Goal: Task Accomplishment & Management: Complete application form

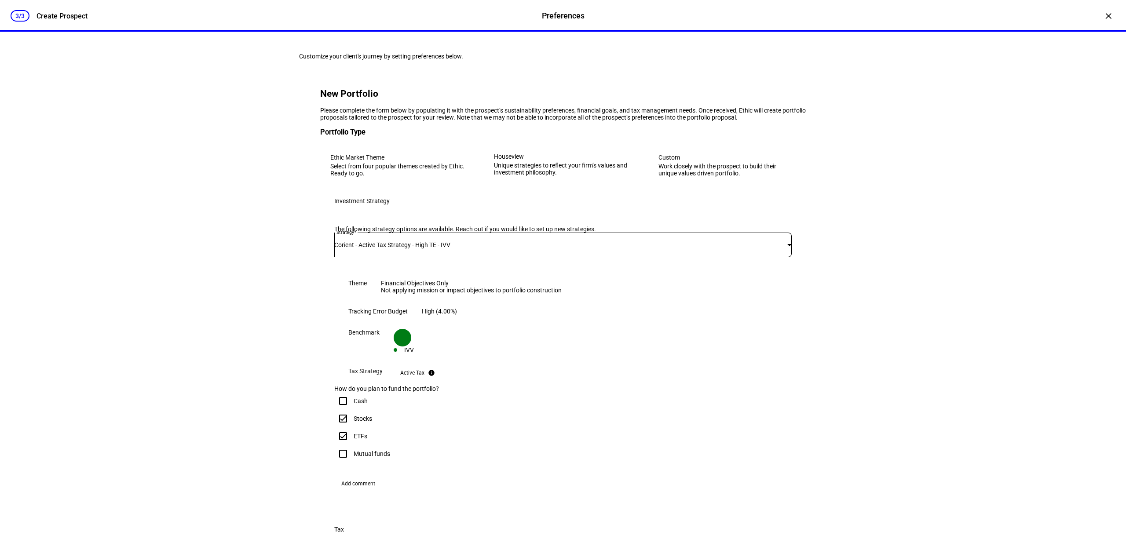
scroll to position [605, 0]
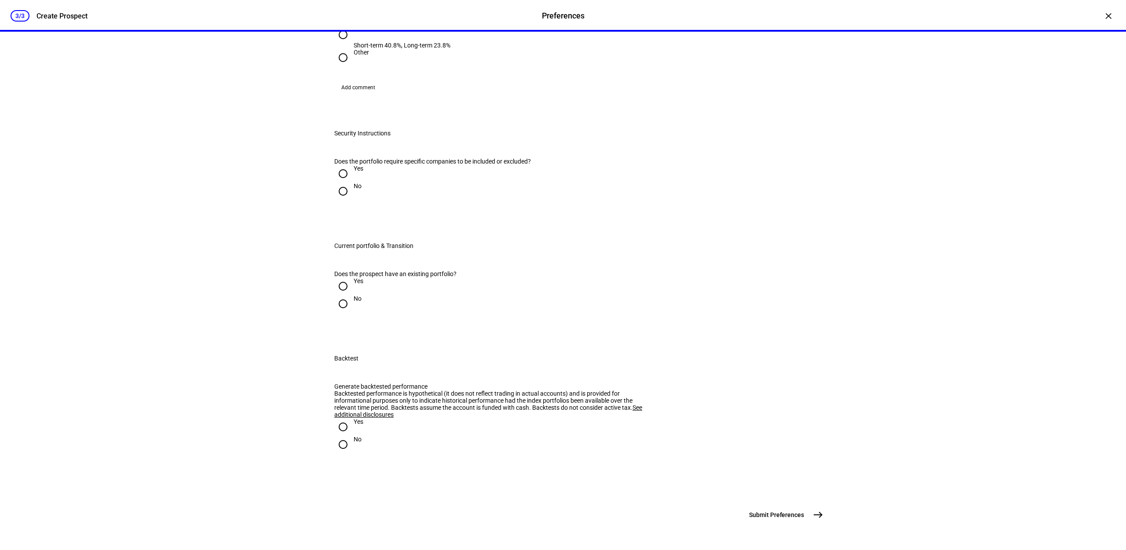
drag, startPoint x: 341, startPoint y: 271, endPoint x: 356, endPoint y: 290, distance: 24.6
click at [341, 183] on input "Yes" at bounding box center [343, 174] width 18 height 18
radio input "true"
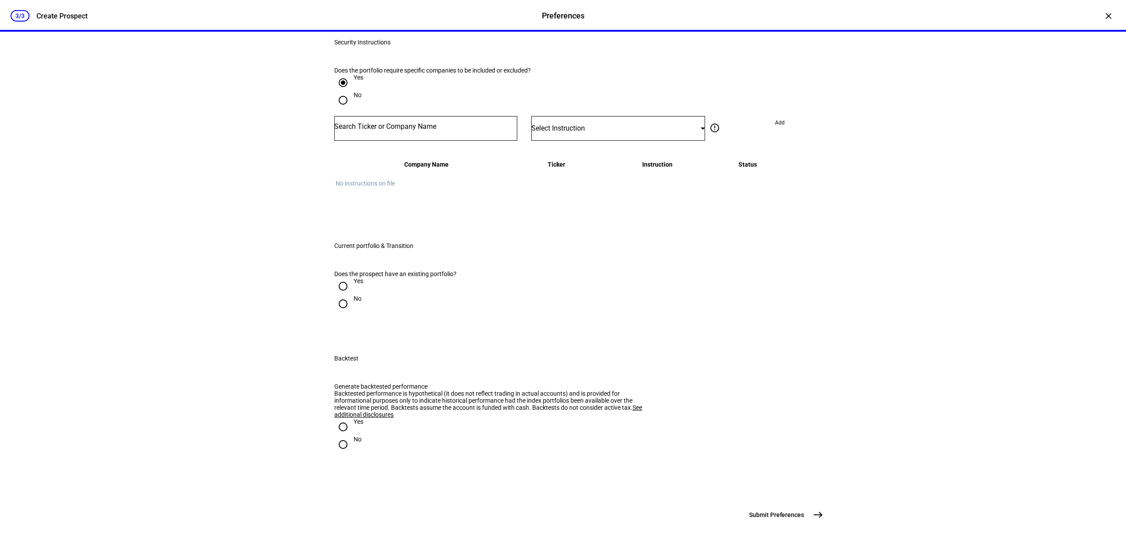
scroll to position [770, 0]
click at [345, 295] on input "Yes" at bounding box center [343, 287] width 18 height 18
radio input "true"
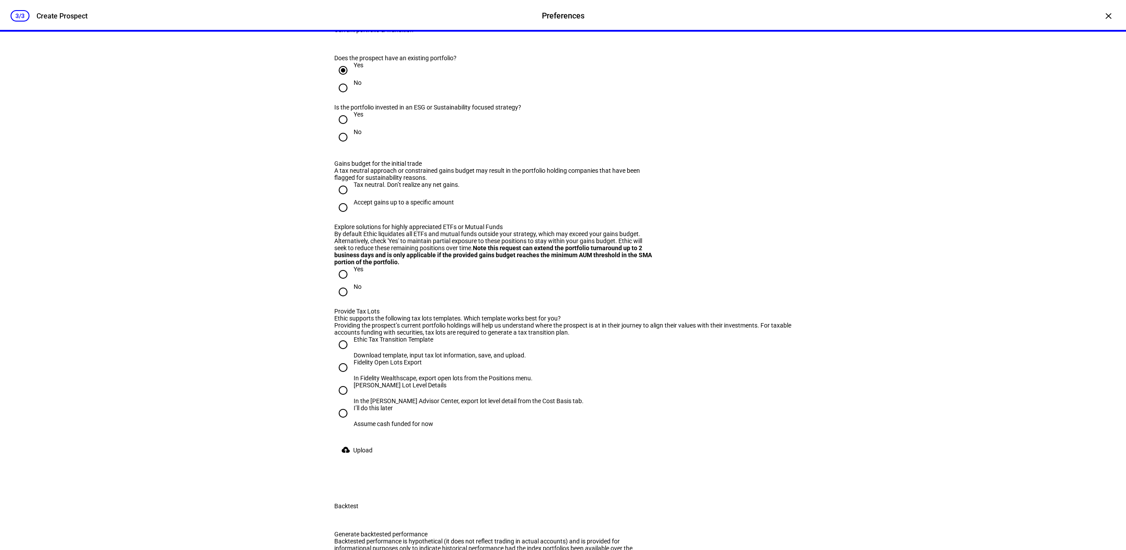
scroll to position [990, 0]
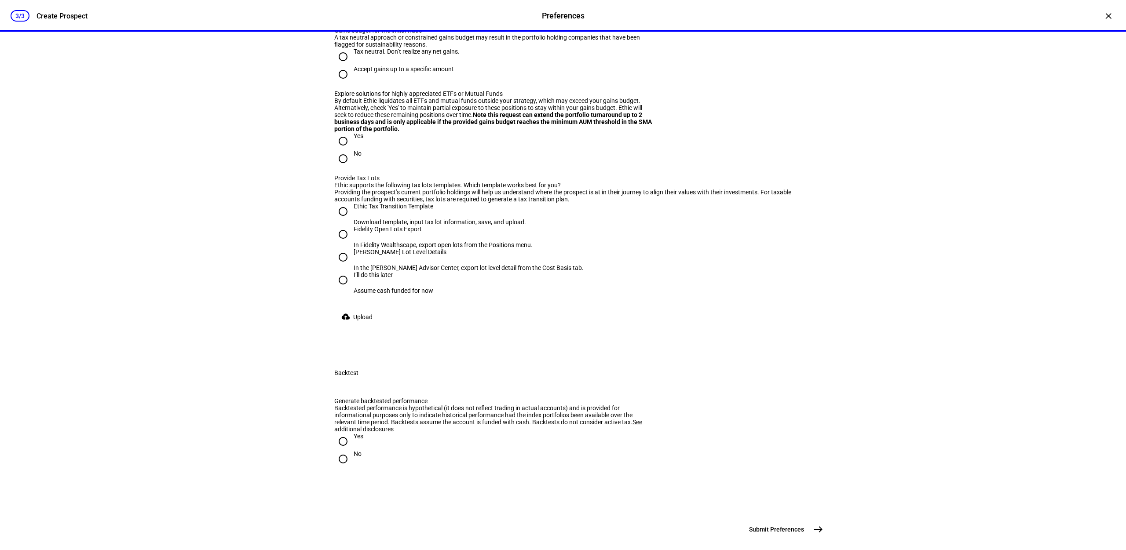
click at [345, 13] on input "No" at bounding box center [343, 4] width 18 height 18
radio input "true"
click at [355, 55] on div "Tax neutral. Don’t realize any net gains." at bounding box center [407, 51] width 106 height 7
click at [352, 66] on input "Tax neutral. Don’t realize any net gains." at bounding box center [343, 57] width 18 height 18
radio input "true"
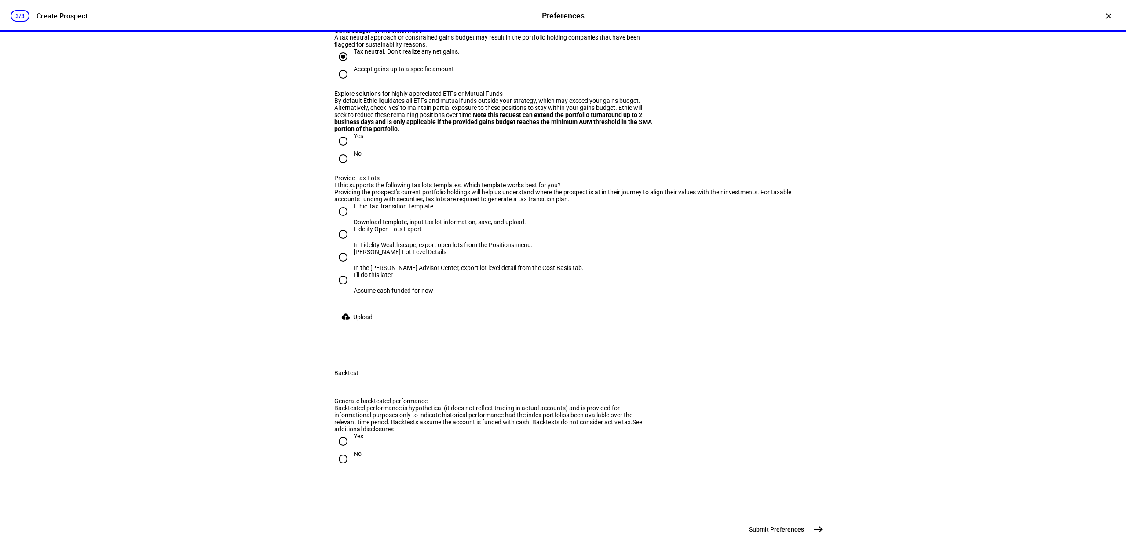
click at [343, 168] on input "No" at bounding box center [343, 159] width 18 height 18
radio input "true"
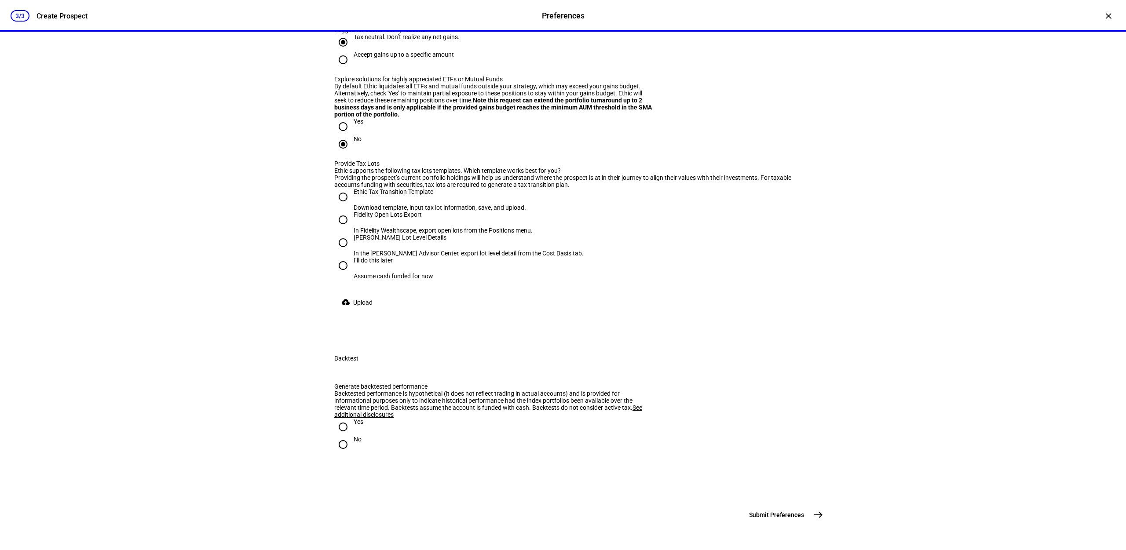
scroll to position [1155, 0]
click at [343, 206] on input "Ethic Tax Transition Template Download template, input tax lot information, sav…" at bounding box center [343, 197] width 18 height 18
radio input "true"
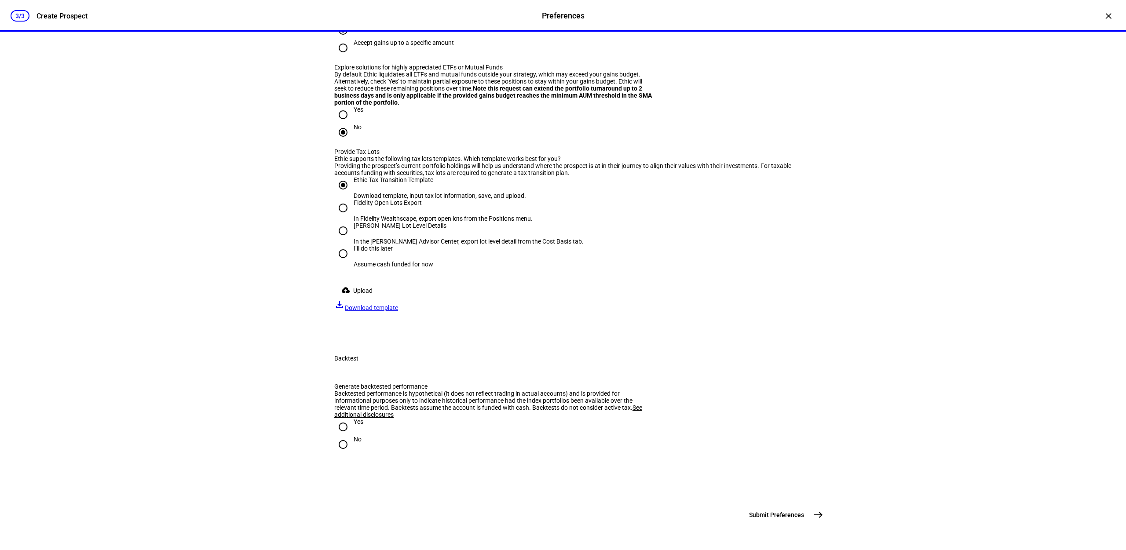
click at [398, 312] on span "Download template" at bounding box center [371, 308] width 53 height 7
drag, startPoint x: 341, startPoint y: 430, endPoint x: 359, endPoint y: 415, distance: 23.4
click at [341, 436] on input "No" at bounding box center [343, 445] width 18 height 18
radio input "true"
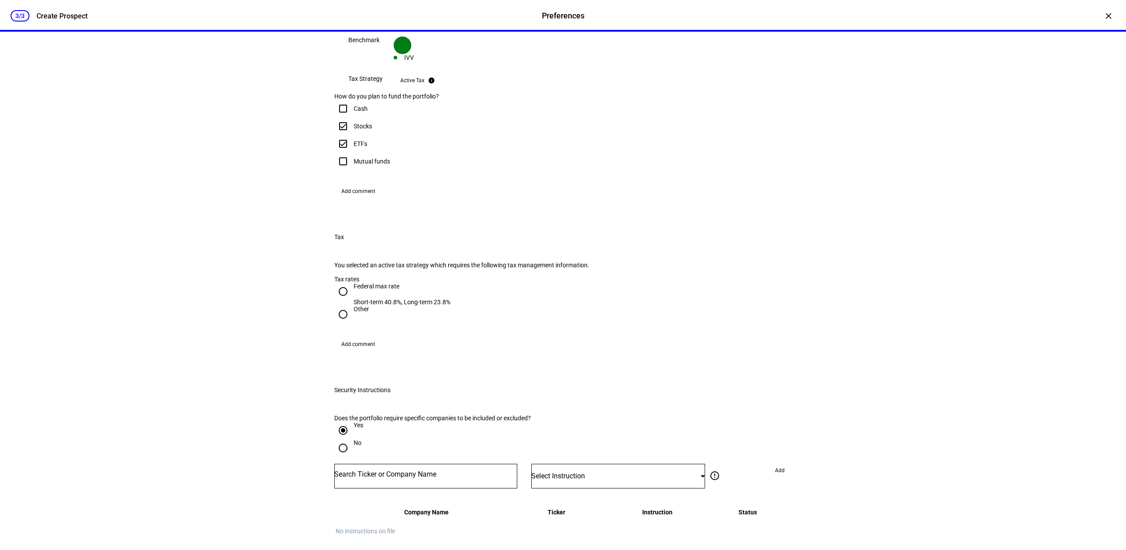
click at [348, 302] on div at bounding box center [343, 291] width 21 height 21
radio input "true"
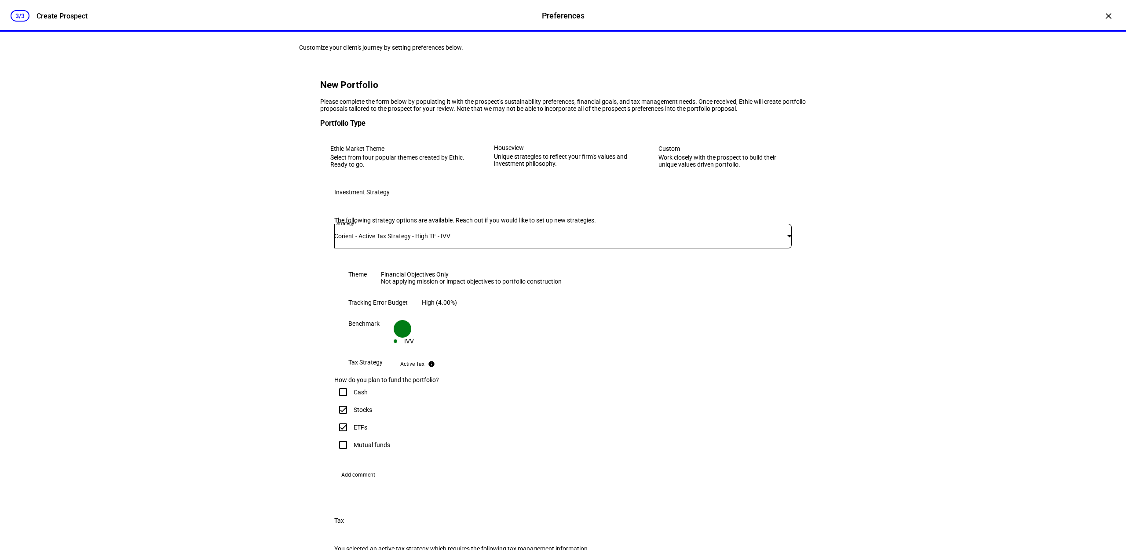
scroll to position [0, 0]
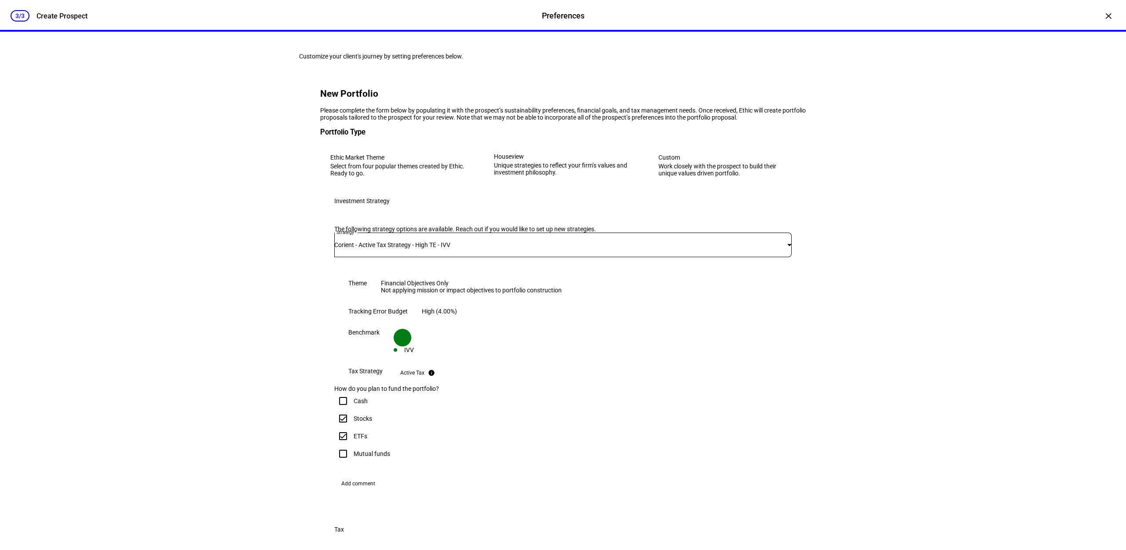
click at [271, 361] on div "3/3 Create Prospect Preferences Preferences Create Prospect × Customize your cl…" at bounding box center [563, 275] width 1126 height 550
click at [942, 245] on div "3/3 Create Prospect Preferences Preferences Create Prospect × Customize your cl…" at bounding box center [563, 275] width 1126 height 550
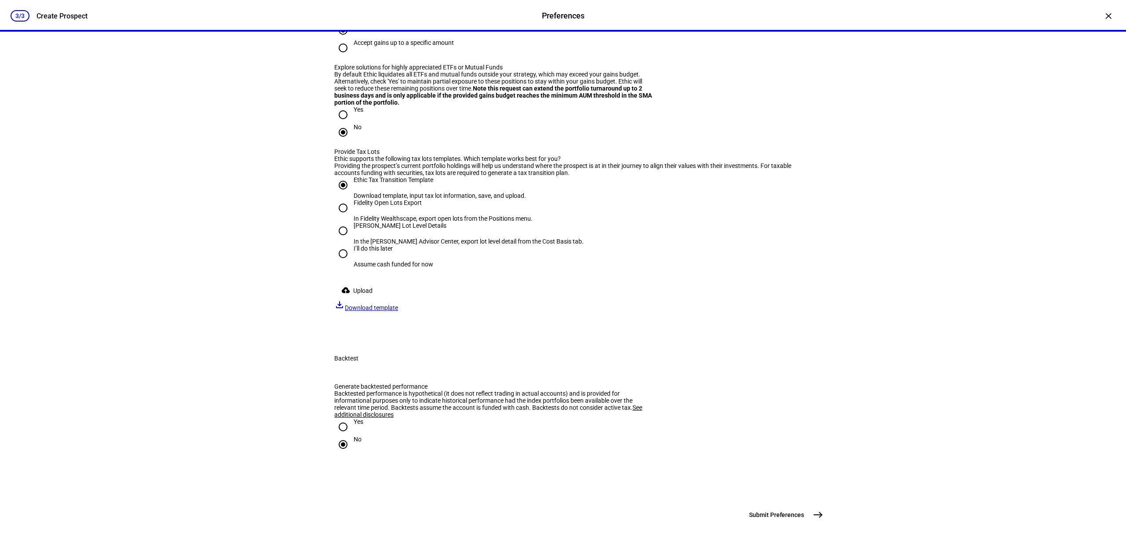
scroll to position [1283, 0]
click at [356, 282] on span "Upload" at bounding box center [362, 291] width 19 height 18
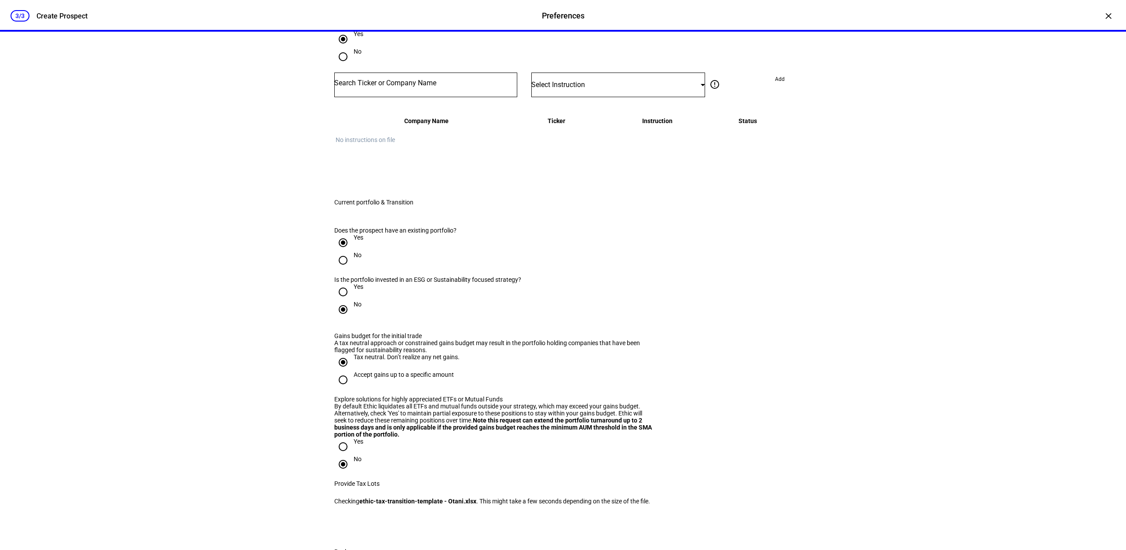
scroll to position [1069, 0]
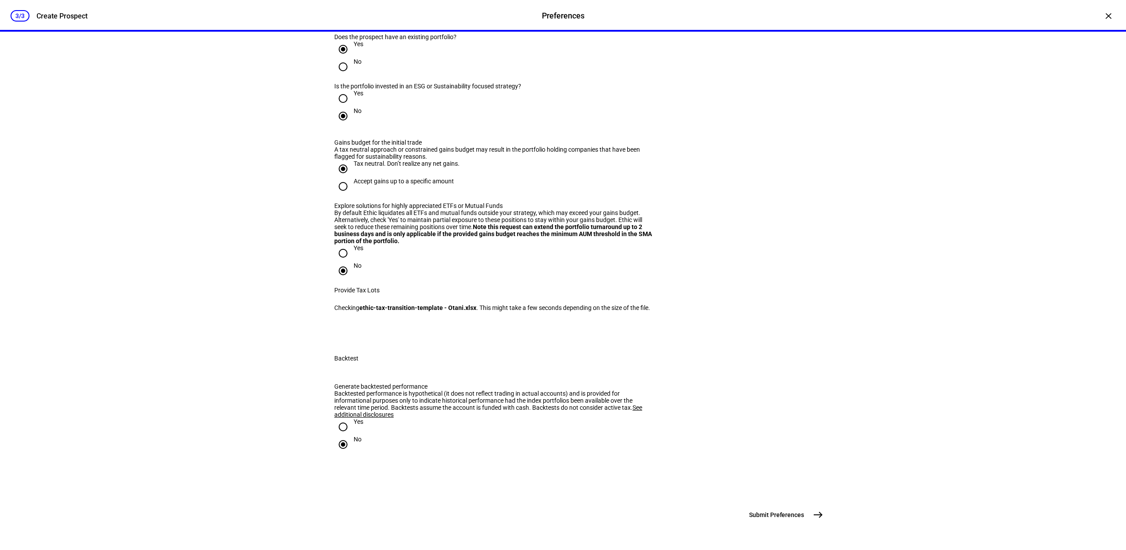
click at [415, 183] on div "Accept gains up to a specific amount" at bounding box center [404, 181] width 100 height 7
click at [352, 183] on input "Accept gains up to a specific amount" at bounding box center [343, 187] width 18 height 18
radio input "true"
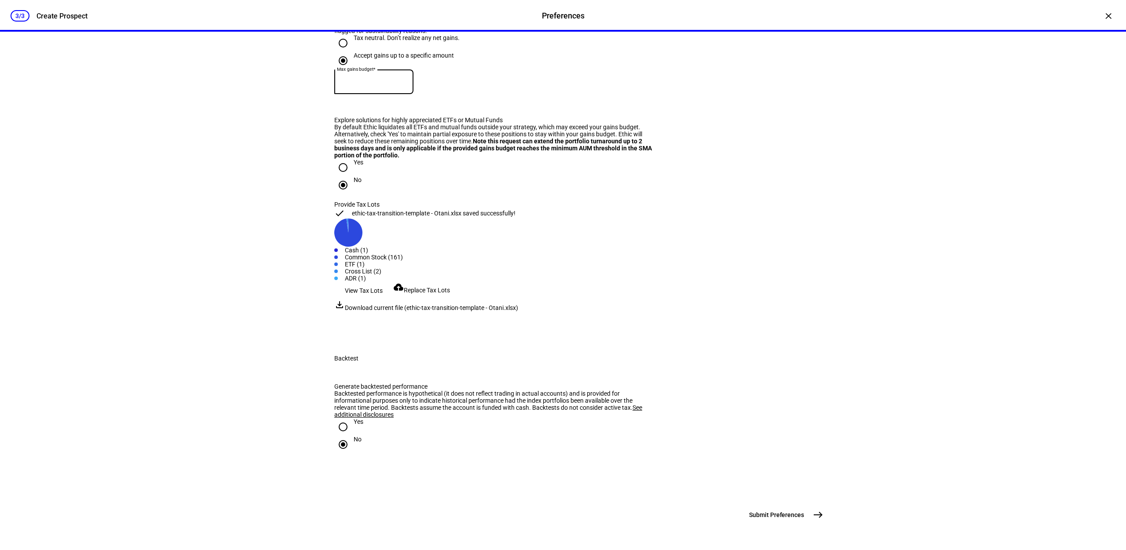
click at [395, 84] on input at bounding box center [373, 80] width 79 height 7
type input "10,000"
click at [885, 278] on div "3/3 Create Prospect Preferences Preferences Create Prospect × Customize your cl…" at bounding box center [563, 275] width 1126 height 550
click at [865, 386] on div "3/3 Create Prospect Preferences Preferences Create Prospect × Customize your cl…" at bounding box center [563, 275] width 1126 height 550
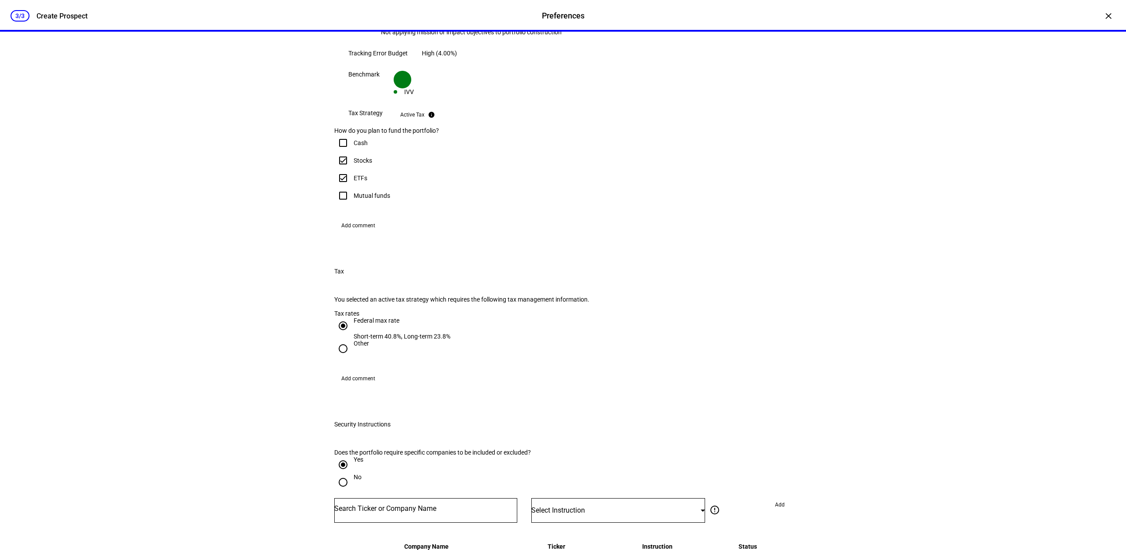
scroll to position [241, 0]
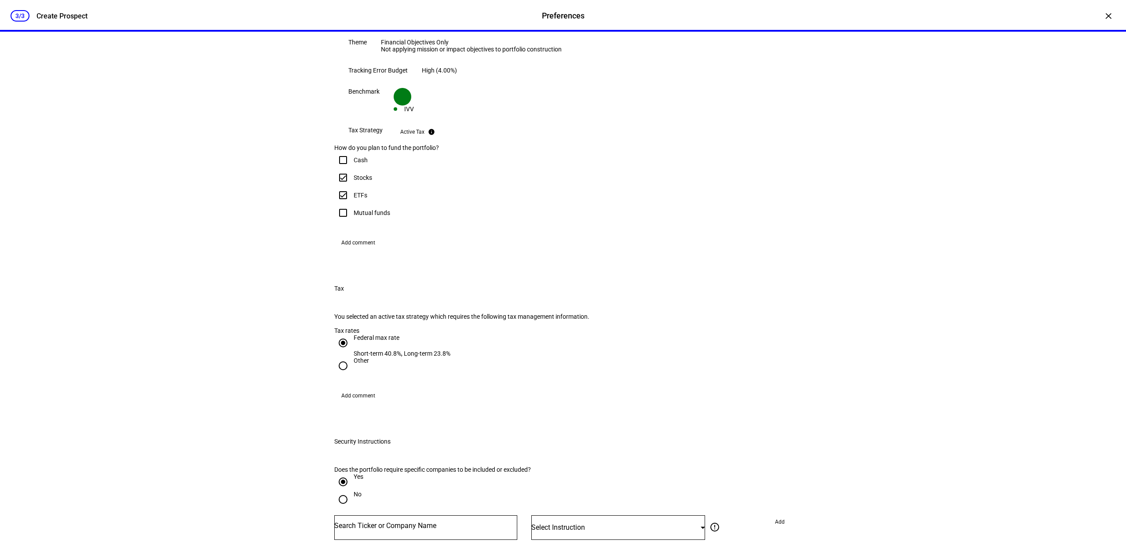
drag, startPoint x: 356, startPoint y: 357, endPoint x: 372, endPoint y: 363, distance: 16.8
click at [356, 250] on span "Add comment" at bounding box center [358, 243] width 34 height 14
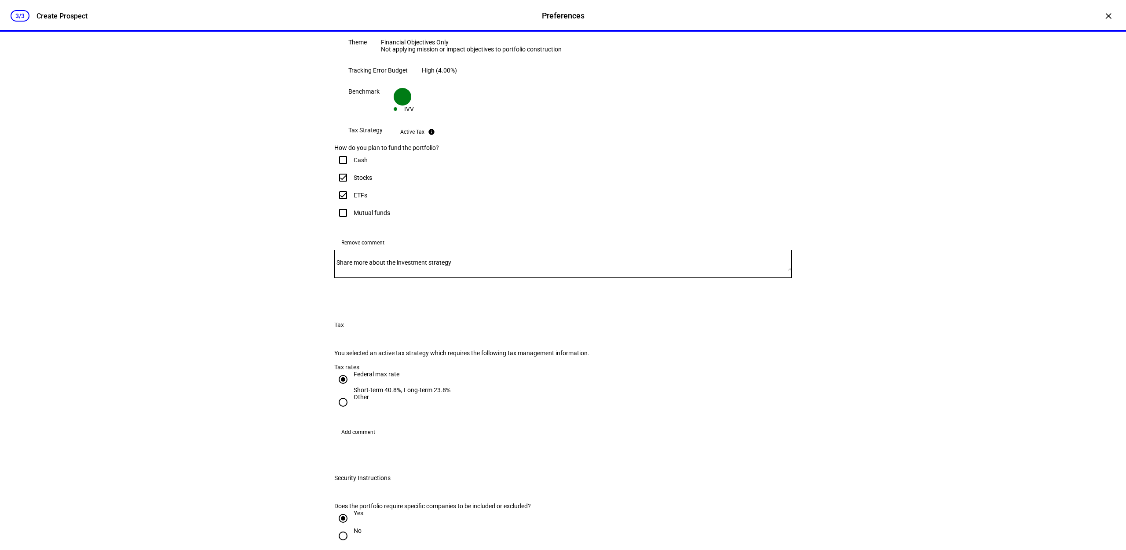
click at [389, 271] on textarea "Share more about the investment strategy" at bounding box center [563, 264] width 458 height 14
click at [361, 271] on textarea "Share more about the investment strategy" at bounding box center [563, 264] width 458 height 14
click at [388, 271] on textarea "Share more about the investment strategy" at bounding box center [563, 264] width 458 height 14
type textarea "We are looking to build around"
click at [230, 388] on div "3/3 Create Prospect Preferences Preferences Create Prospect × Customize your cl…" at bounding box center [563, 275] width 1126 height 550
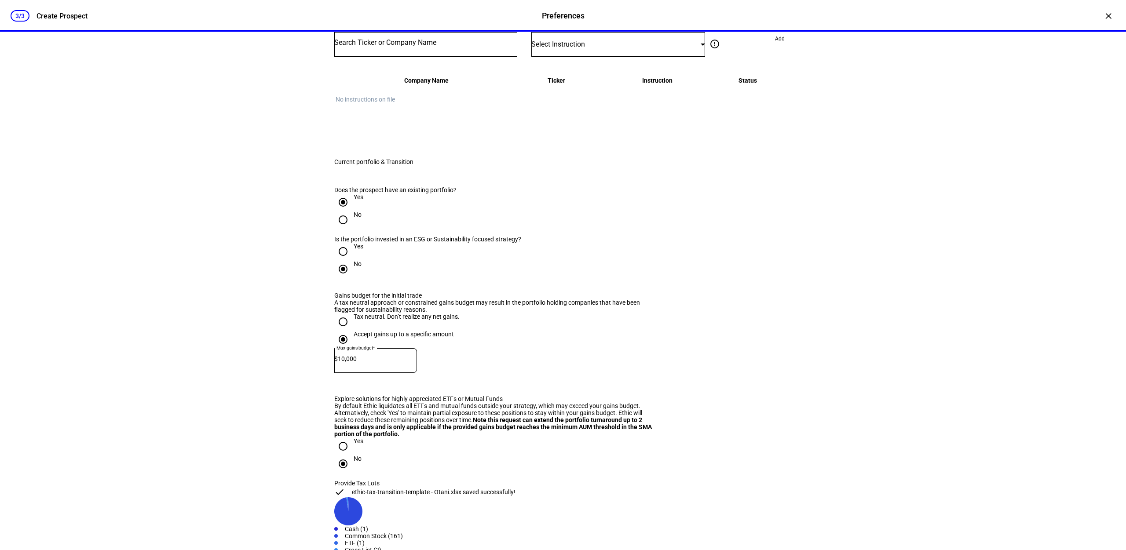
scroll to position [725, 0]
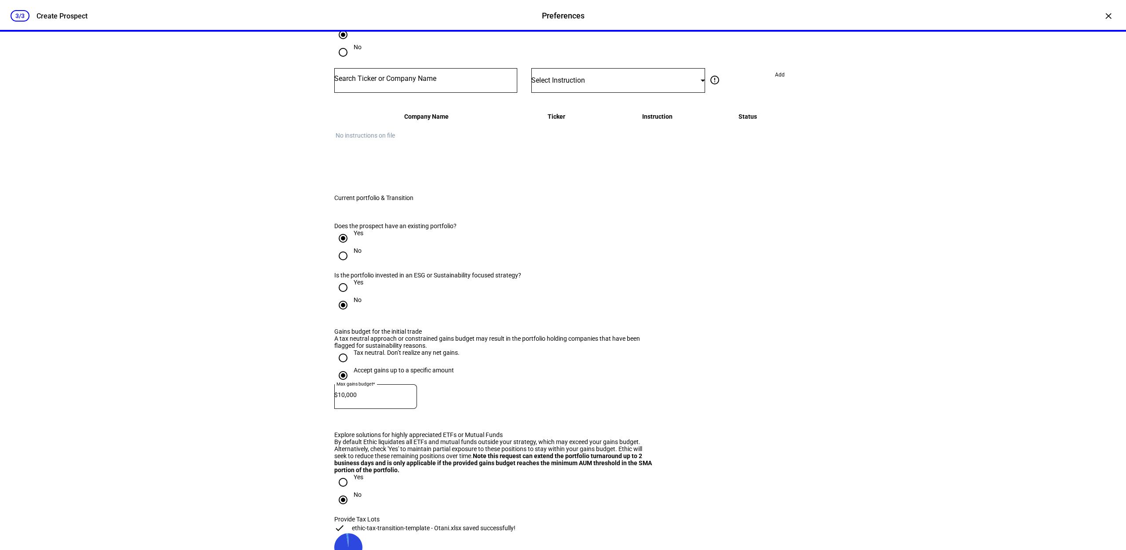
click at [400, 93] on div at bounding box center [425, 80] width 183 height 25
type input "aapl"
click at [381, 263] on mat-option "APPLE INC AAPL" at bounding box center [422, 267] width 182 height 25
click at [592, 84] on div "Select Instruction" at bounding box center [616, 80] width 169 height 8
click at [575, 301] on mat-option "Do Not Buy" at bounding box center [614, 307] width 173 height 21
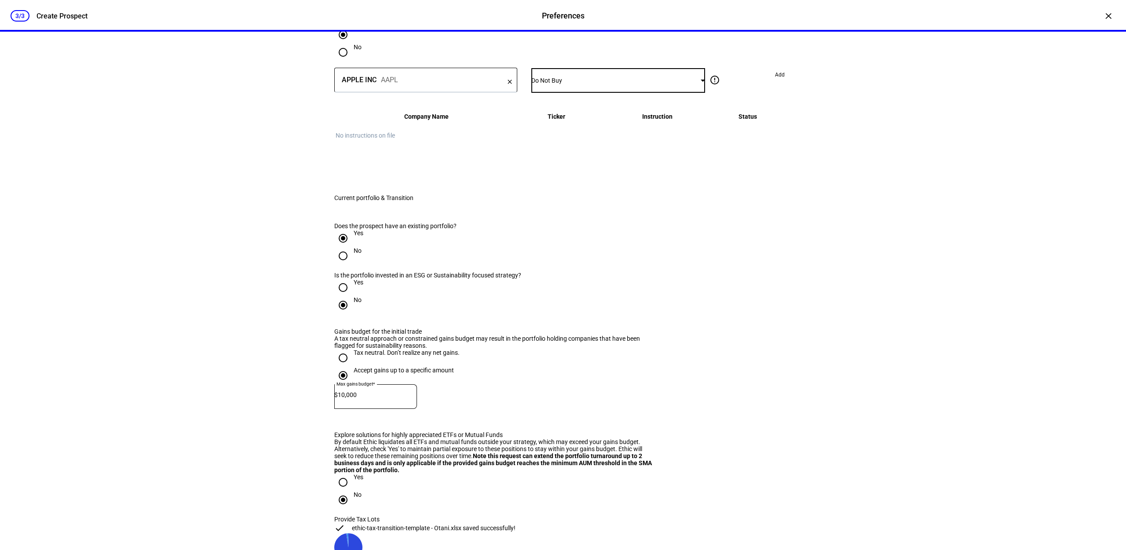
click at [597, 84] on div "Do Not Buy" at bounding box center [616, 80] width 169 height 7
click at [574, 319] on mat-option "Do Not Sell" at bounding box center [614, 329] width 173 height 21
click at [778, 82] on span "Add" at bounding box center [780, 75] width 10 height 14
click at [422, 82] on input "Number" at bounding box center [425, 78] width 183 height 7
type input "jnj"
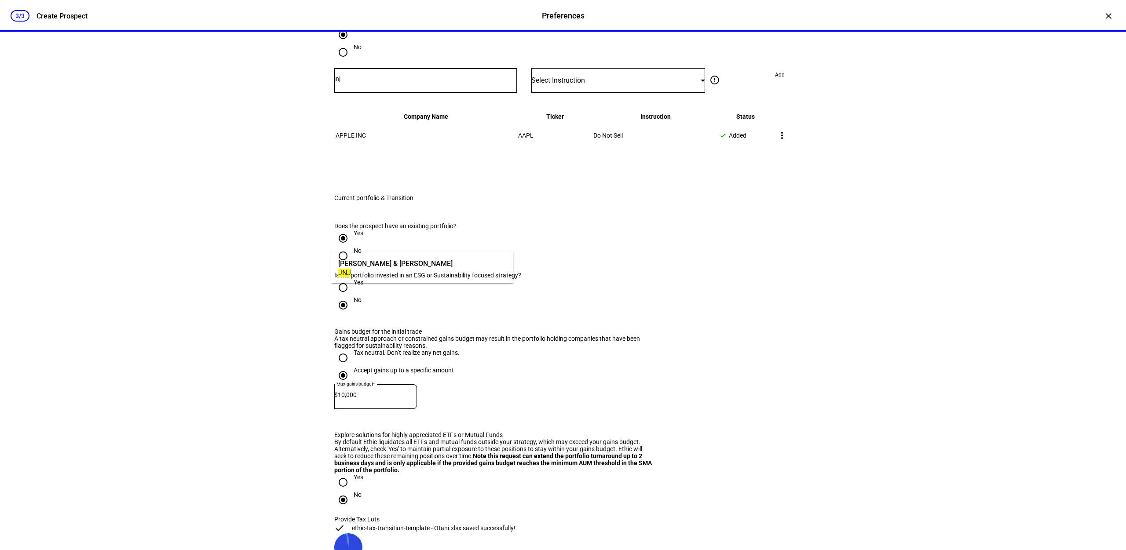
click at [397, 262] on div "[PERSON_NAME] & [PERSON_NAME]" at bounding box center [395, 264] width 114 height 10
click at [539, 84] on span "Select Instruction" at bounding box center [559, 80] width 54 height 8
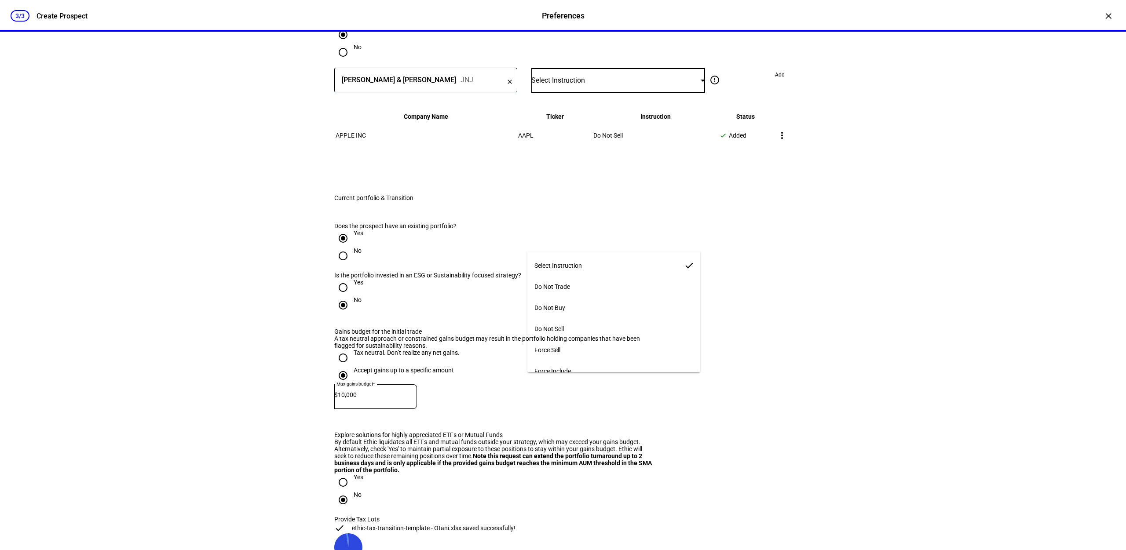
click at [570, 321] on mat-option "Do Not Sell" at bounding box center [614, 329] width 173 height 21
click at [777, 82] on span "Add" at bounding box center [780, 75] width 10 height 14
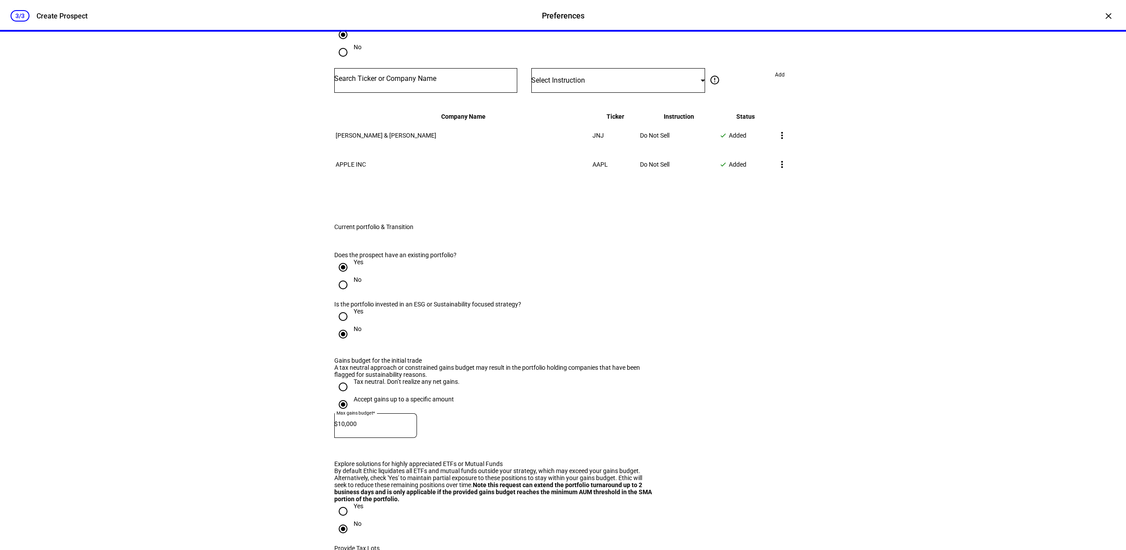
click at [387, 82] on input "Number" at bounding box center [425, 78] width 183 height 7
type input "l"
type input "kvue"
click at [386, 280] on div "KENVUE INC KVUE" at bounding box center [422, 268] width 182 height 32
click at [401, 269] on mat-option "KENVUE INC KVUE" at bounding box center [422, 267] width 182 height 25
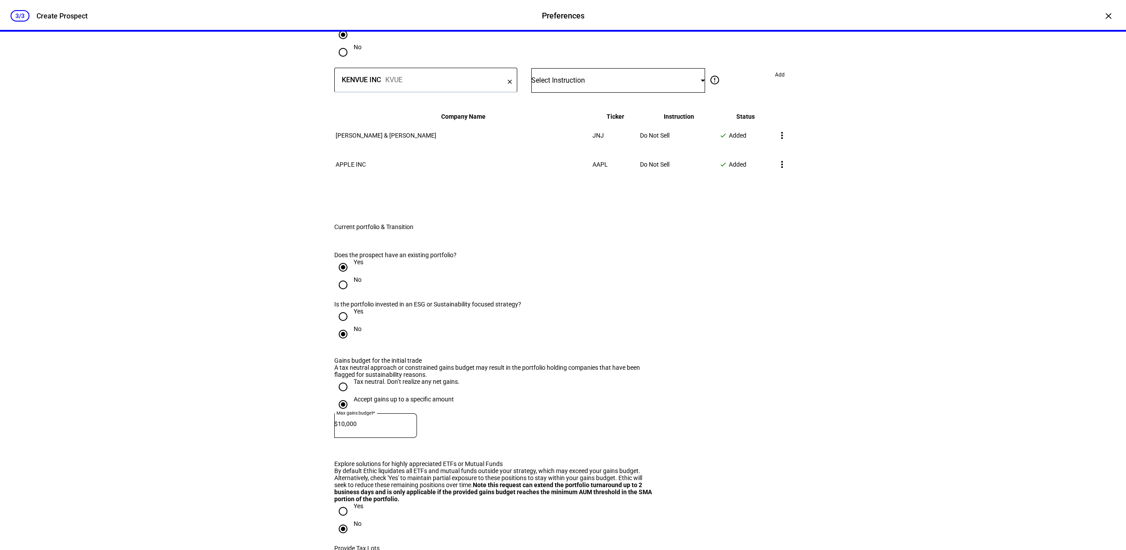
click at [579, 93] on div "Select Instruction" at bounding box center [619, 80] width 174 height 25
click at [574, 327] on mat-option "Do Not Sell" at bounding box center [614, 329] width 173 height 21
click at [775, 82] on span "Add" at bounding box center [780, 75] width 10 height 14
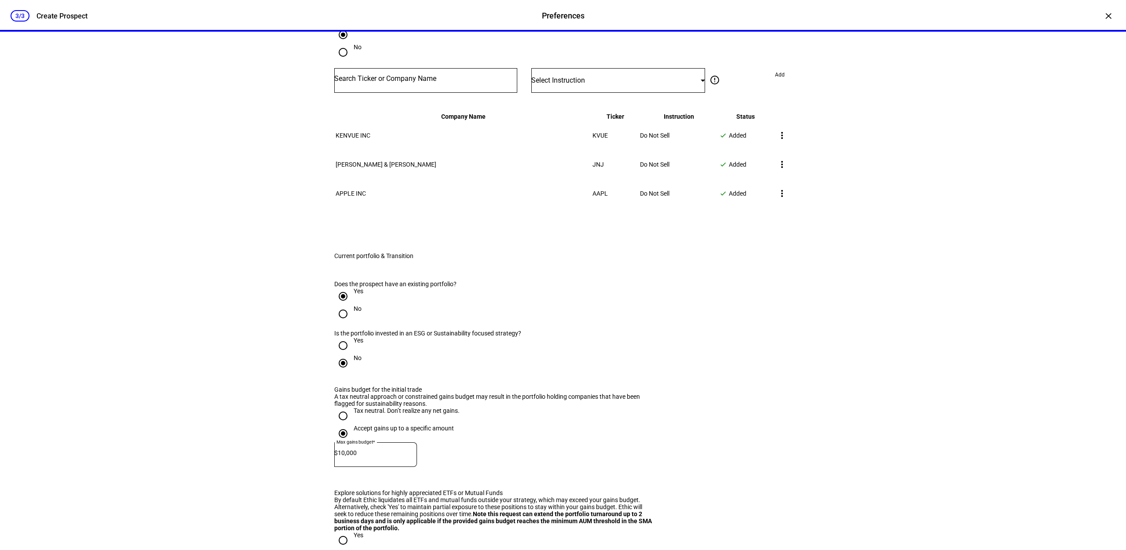
click at [883, 258] on div "3/3 Create Prospect Preferences Preferences Create Prospect × Customize your cl…" at bounding box center [563, 275] width 1126 height 550
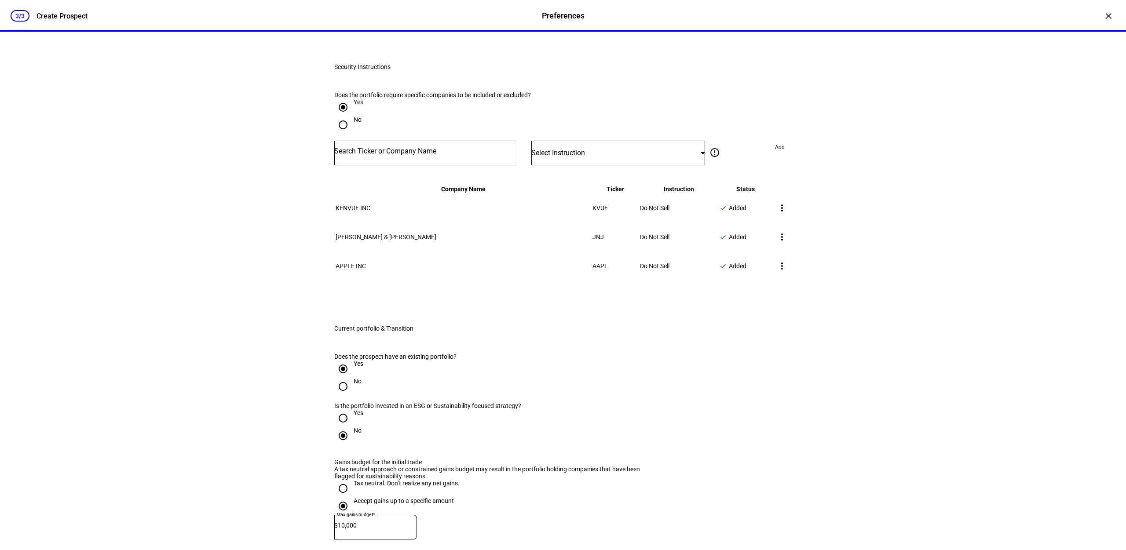
scroll to position [395, 0]
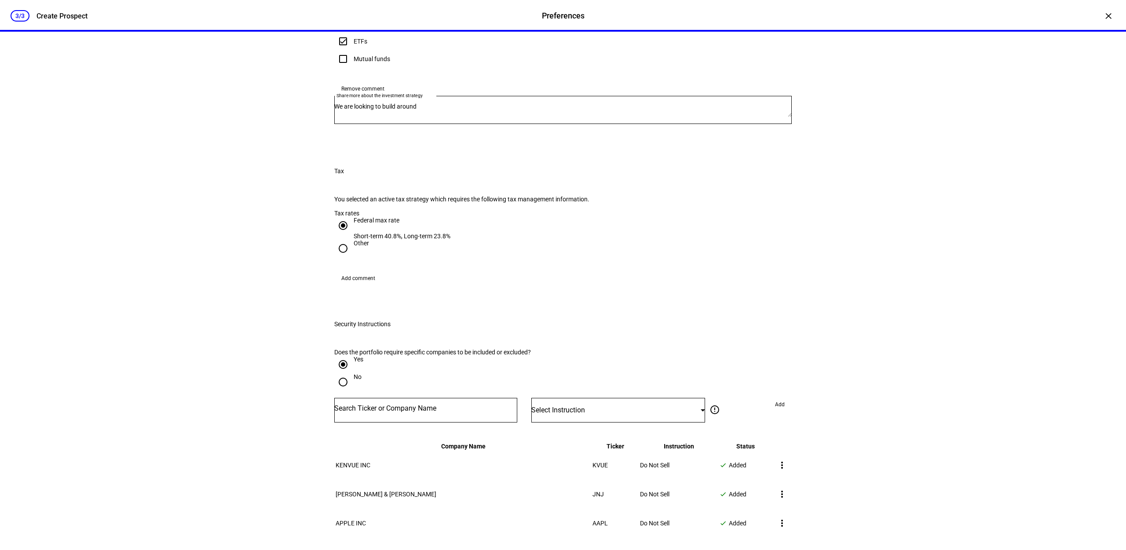
click at [459, 117] on textarea "We are looking to build around" at bounding box center [563, 110] width 458 height 14
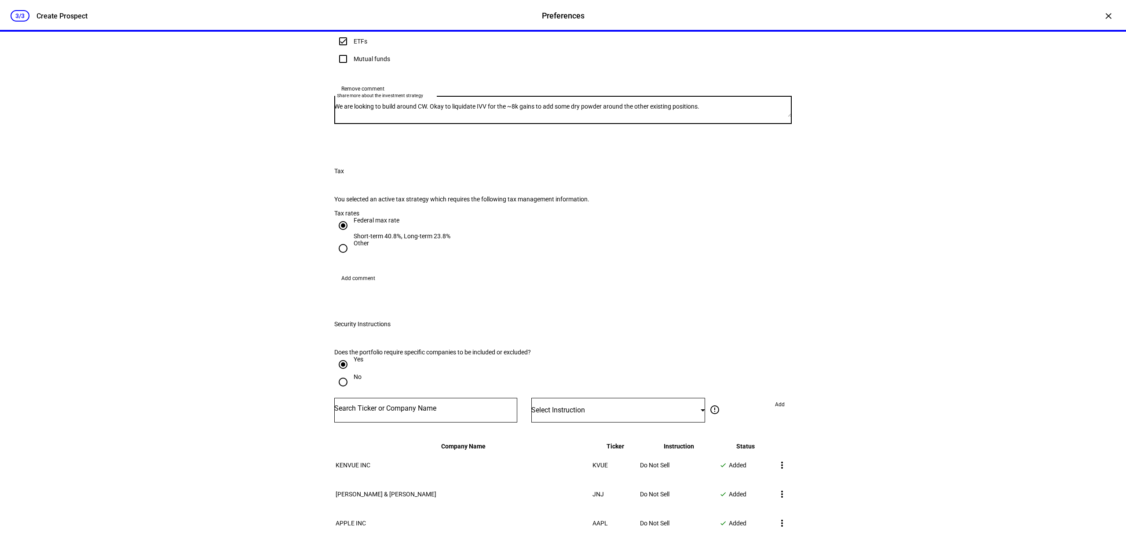
type textarea "We are looking to build around CW. Okay to liquidate IVV for the ~8k gains to a…"
click at [945, 317] on div "3/3 Create Prospect Preferences Preferences Create Prospect × Customize your cl…" at bounding box center [563, 275] width 1126 height 550
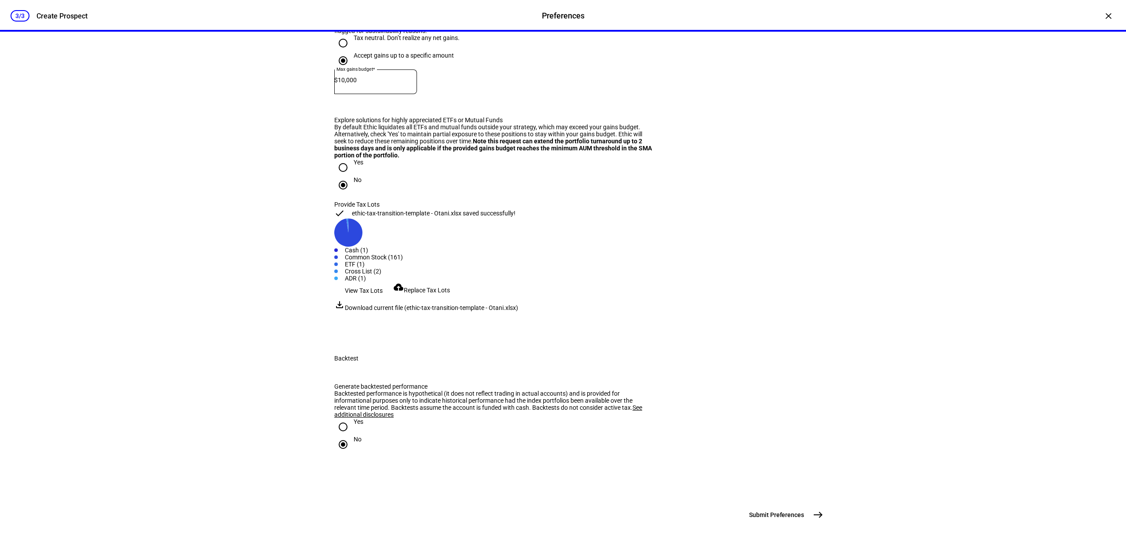
scroll to position [1387, 0]
click at [782, 518] on span "Submit Preferences" at bounding box center [776, 515] width 55 height 9
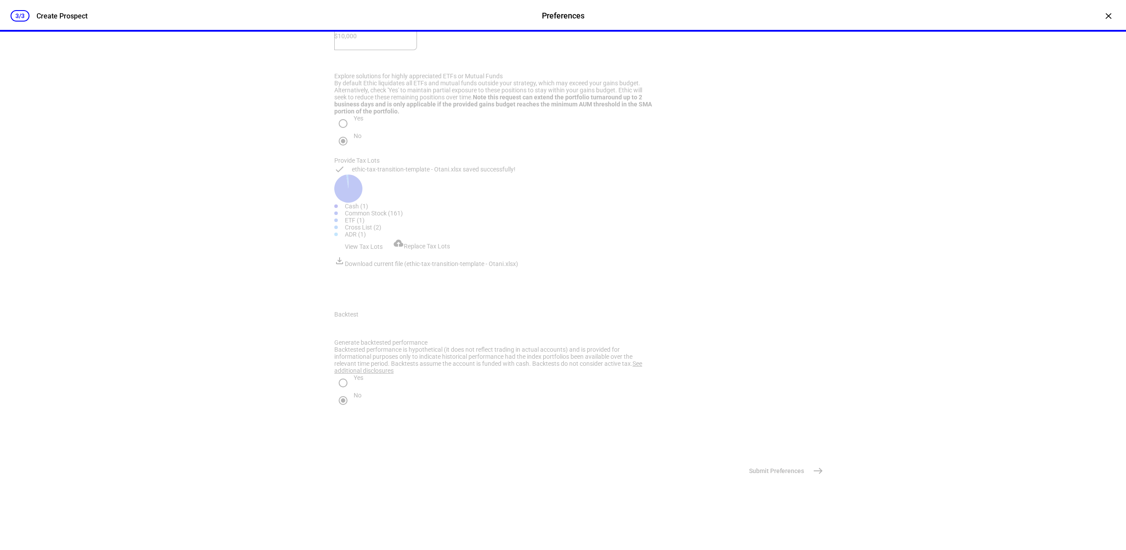
scroll to position [0, 0]
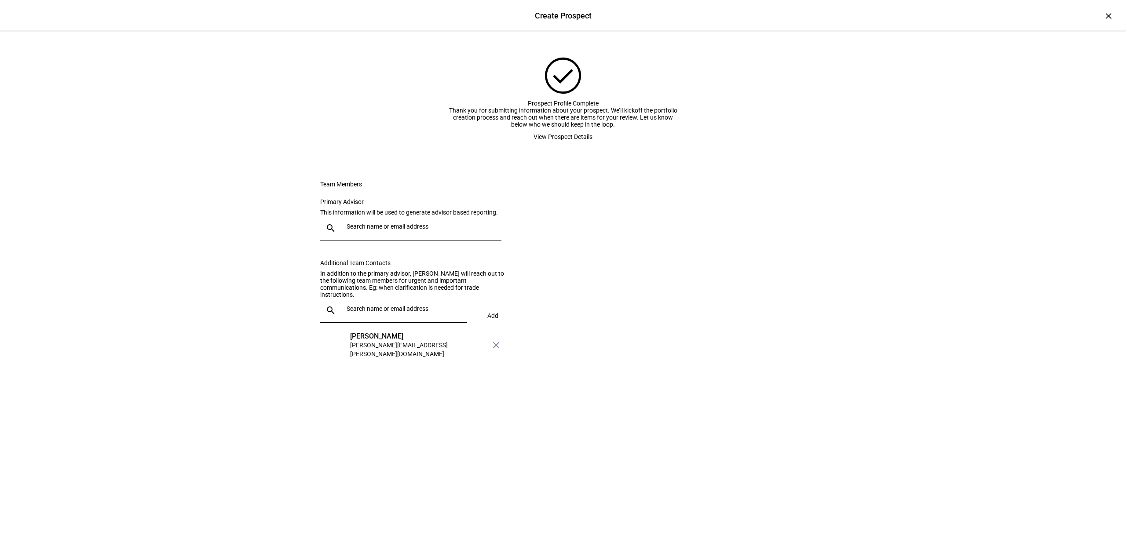
click at [401, 230] on input "text" at bounding box center [422, 226] width 151 height 7
type input "[PERSON_NAME]"
click at [401, 330] on div "[PERSON_NAME]" at bounding box center [422, 326] width 146 height 9
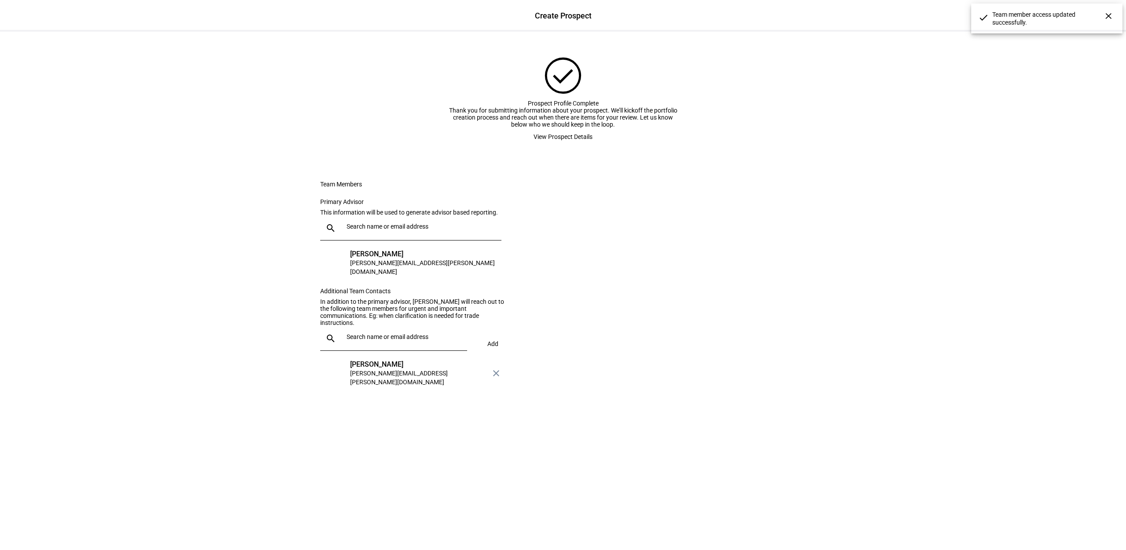
click at [832, 299] on div "check_circle Prospect Profile Complete Thank you for submitting information abo…" at bounding box center [563, 234] width 556 height 404
click at [551, 146] on span "View Prospect Details" at bounding box center [563, 137] width 59 height 18
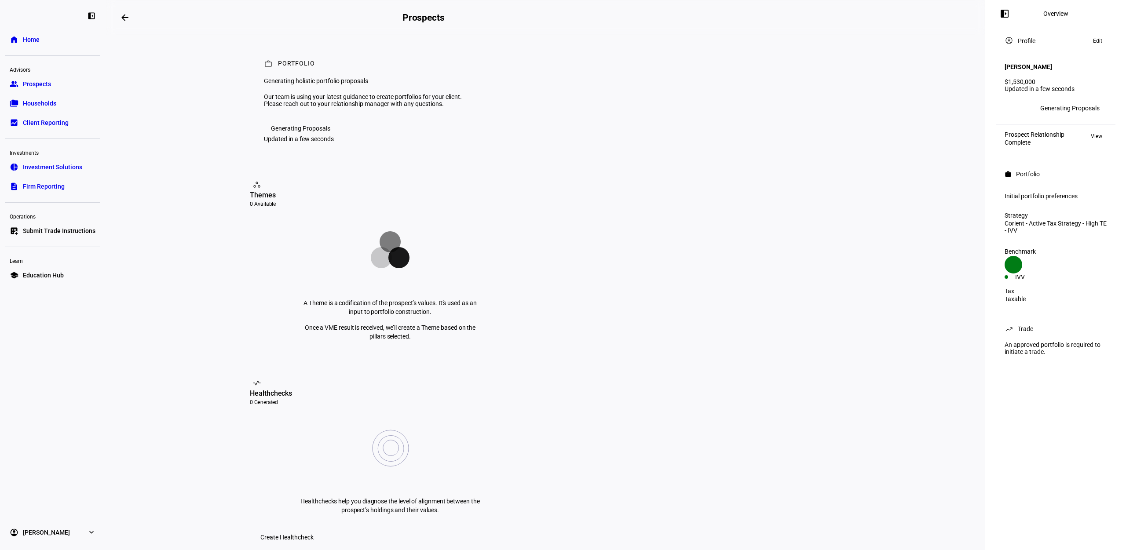
click at [131, 11] on span at bounding box center [124, 17] width 21 height 21
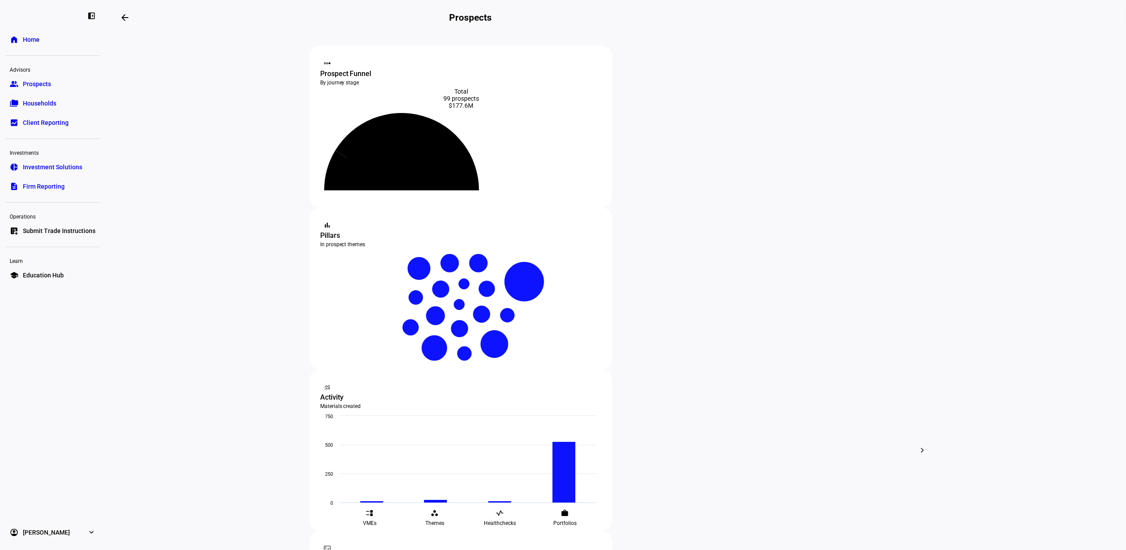
click at [44, 24] on div "left_panel_close home Home Advisors group Prospects folder_copy Households bid_…" at bounding box center [53, 275] width 106 height 550
click at [33, 43] on span "Home" at bounding box center [31, 39] width 17 height 9
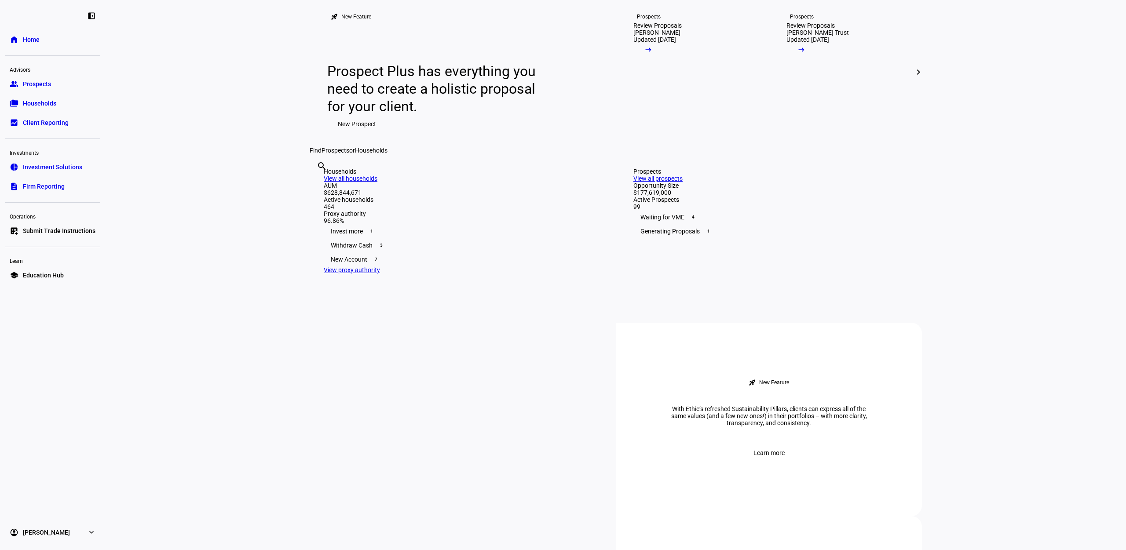
scroll to position [165, 0]
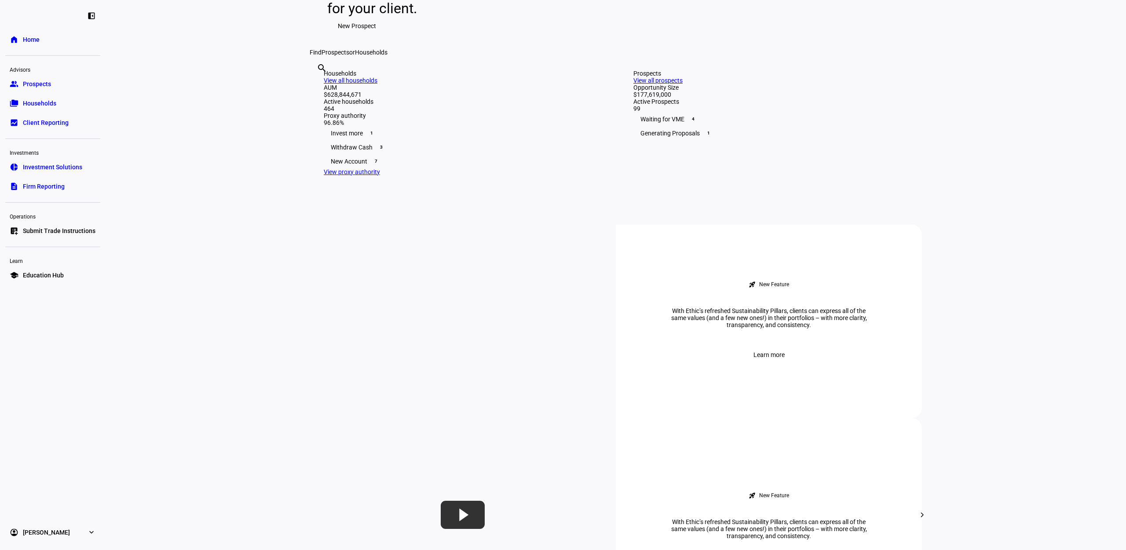
click at [342, 140] on div "Invest more 1" at bounding box center [461, 133] width 275 height 14
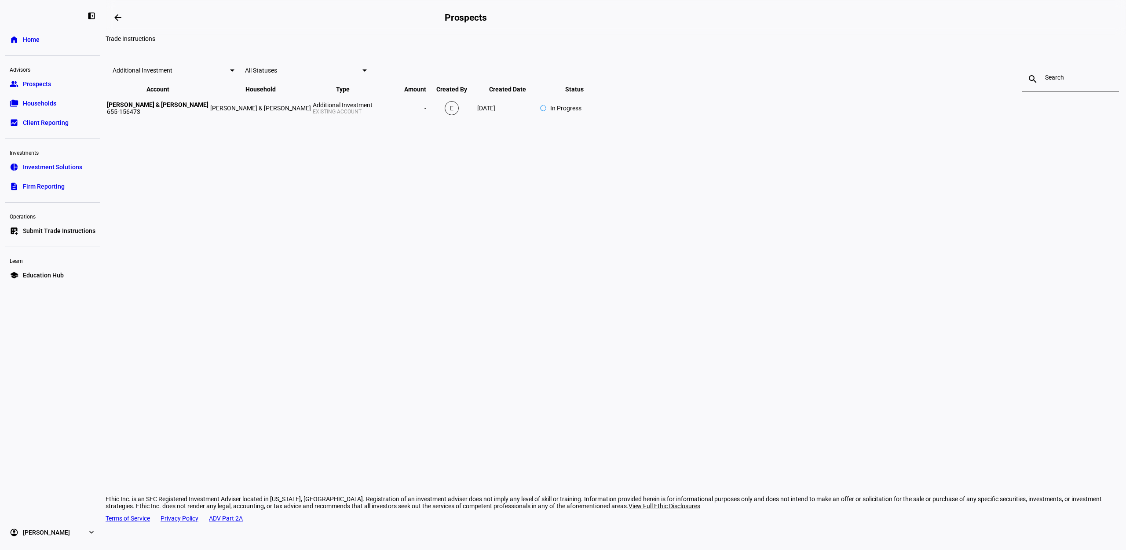
click at [55, 40] on link "home Home" at bounding box center [52, 40] width 95 height 18
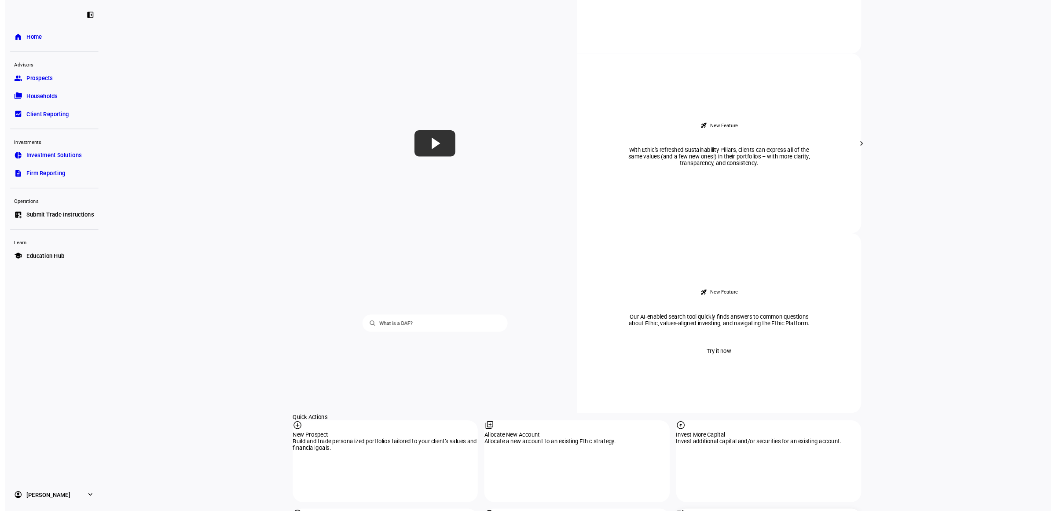
scroll to position [605, 0]
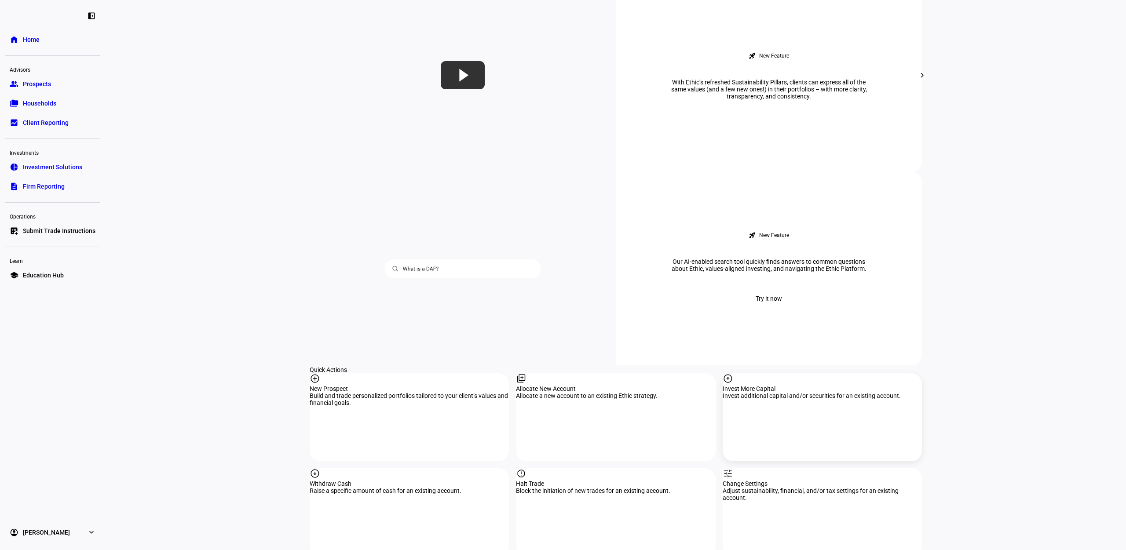
click at [785, 374] on div "arrow_circle_up Invest More Capital Invest additional capital and/or securities…" at bounding box center [822, 418] width 199 height 88
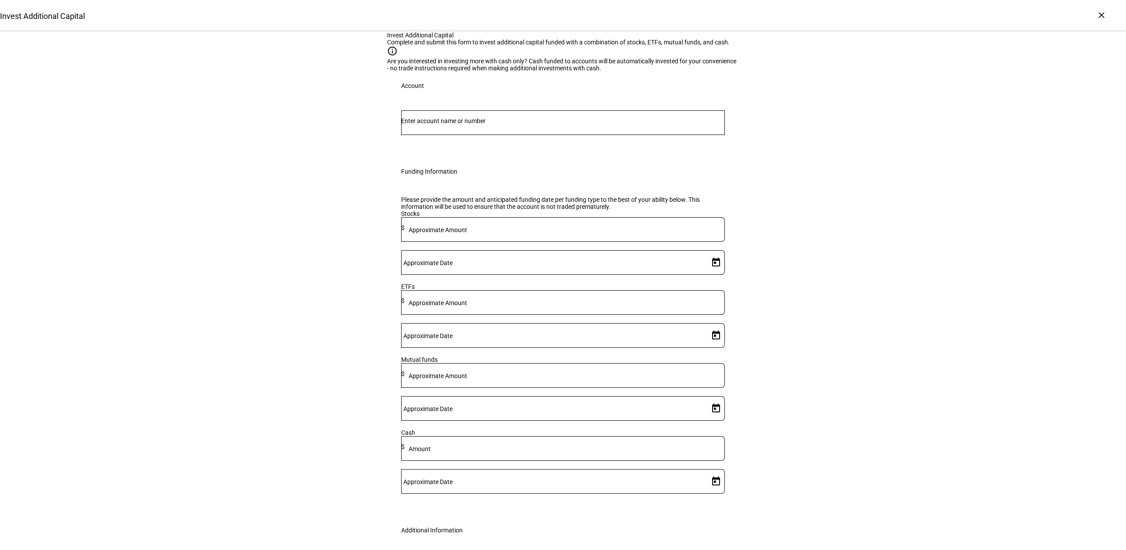
click at [482, 135] on div at bounding box center [563, 122] width 324 height 25
paste input "50227313"
drag, startPoint x: 455, startPoint y: 239, endPoint x: 377, endPoint y: 238, distance: 77.5
click at [377, 238] on div "Invest Additional Capital Complete and submit this form to invest additional ca…" at bounding box center [563, 322] width 1126 height 580
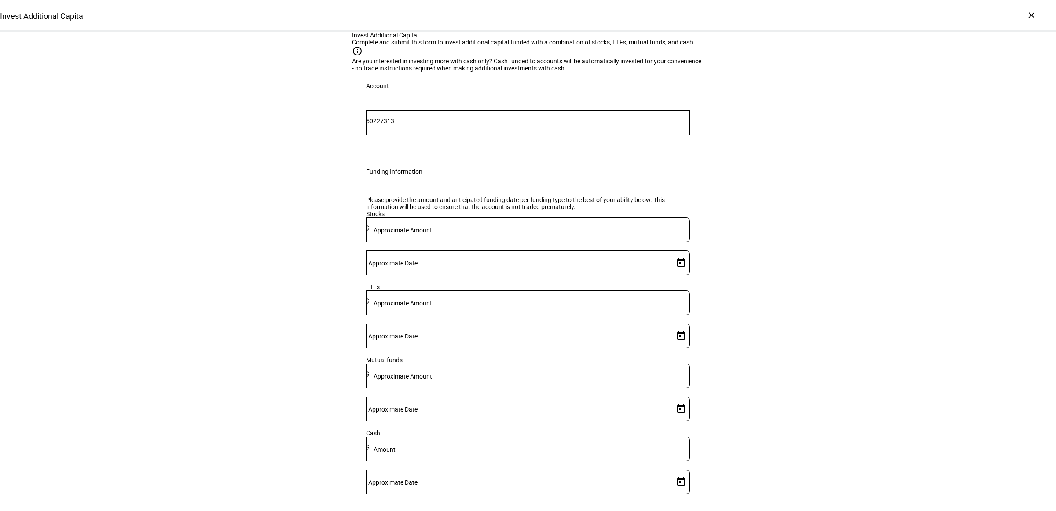
click at [397, 125] on input "50227313" at bounding box center [528, 120] width 324 height 7
type input "reit"
drag, startPoint x: 434, startPoint y: 288, endPoint x: 299, endPoint y: 337, distance: 143.5
click at [434, 288] on span "Trust 7313" at bounding box center [412, 288] width 70 height 8
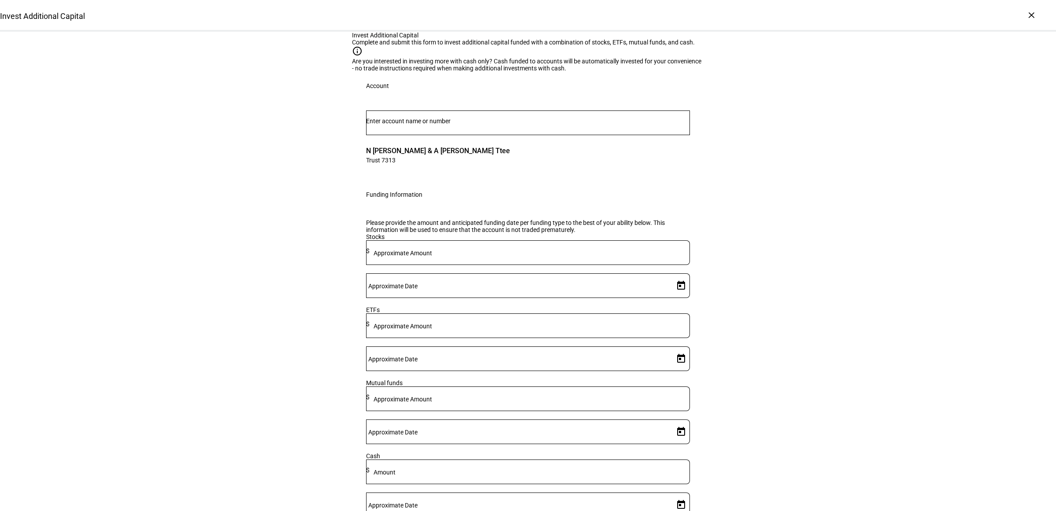
scroll to position [55, 0]
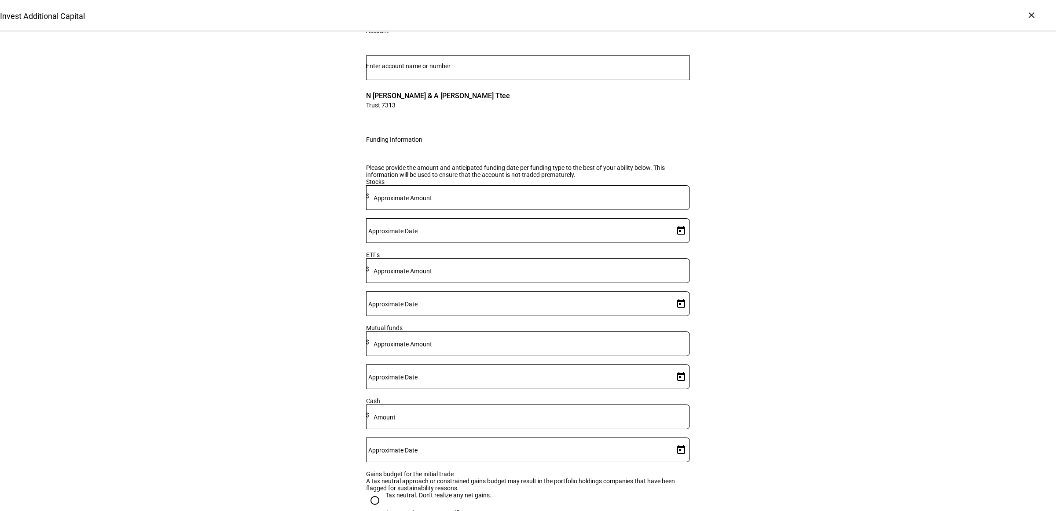
click at [432, 275] on mat-label "Approximate Amount" at bounding box center [403, 271] width 59 height 7
type input "99,000"
click at [679, 314] on span "Open calendar" at bounding box center [681, 303] width 21 height 21
click at [602, 327] on span "25" at bounding box center [604, 330] width 16 height 16
type input "[DATE]"
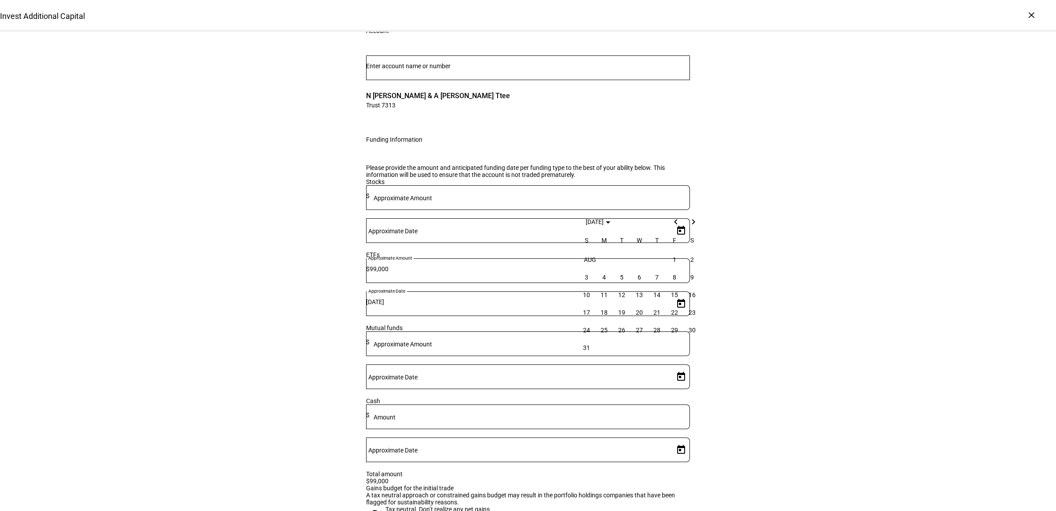
click at [764, 363] on div "Invest Additional Capital Complete and submit this form to invest additional ca…" at bounding box center [528, 326] width 1056 height 698
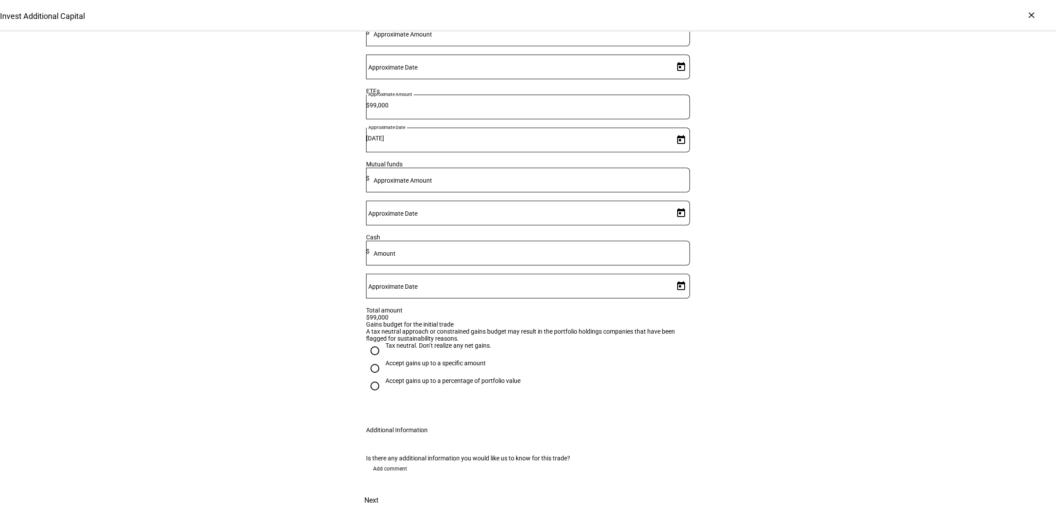
scroll to position [293, 0]
click at [399, 360] on div "Accept gains up to a specific amount" at bounding box center [435, 363] width 100 height 7
click at [384, 360] on input "Accept gains up to a specific amount" at bounding box center [375, 369] width 18 height 18
radio input "true"
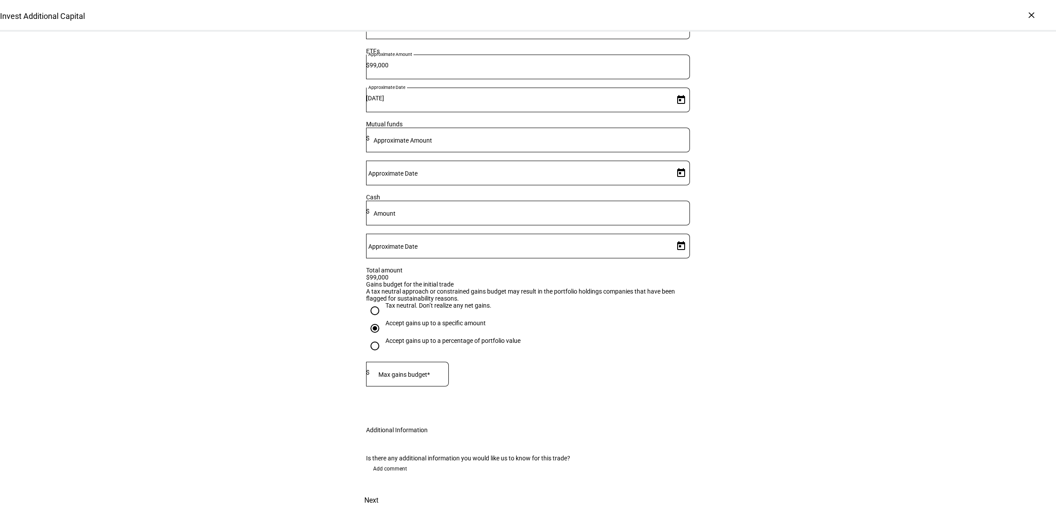
click at [415, 362] on div at bounding box center [409, 374] width 79 height 25
drag, startPoint x: 419, startPoint y: 352, endPoint x: 349, endPoint y: 348, distance: 70.6
click at [352, 347] on div "Please provide the amount and anticipated funding date per funding type to the …" at bounding box center [528, 183] width 352 height 466
type input "2,000"
click at [317, 349] on div "Invest Additional Capital Complete and submit this form to invest additional ca…" at bounding box center [528, 142] width 1056 height 738
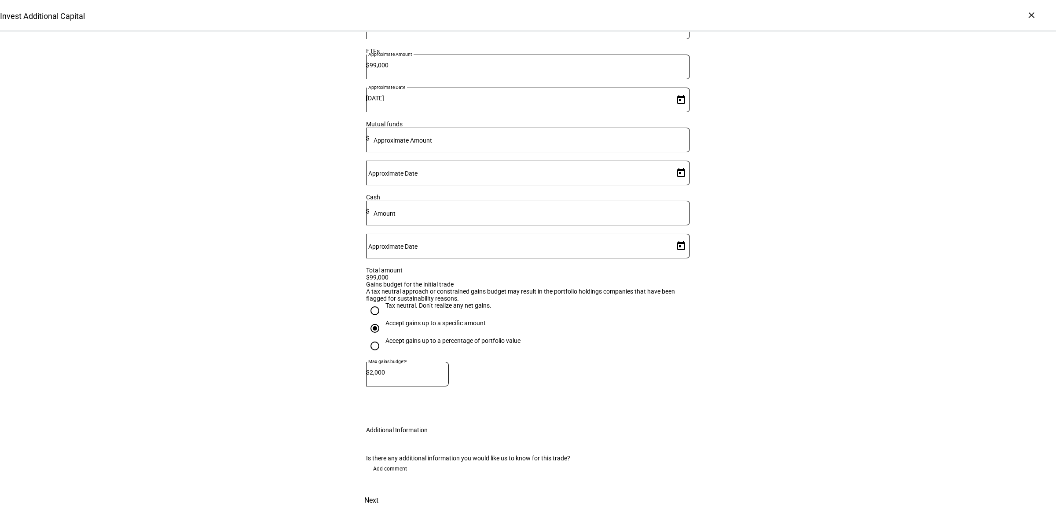
scroll to position [332, 0]
click at [382, 462] on span "Add comment" at bounding box center [390, 469] width 34 height 14
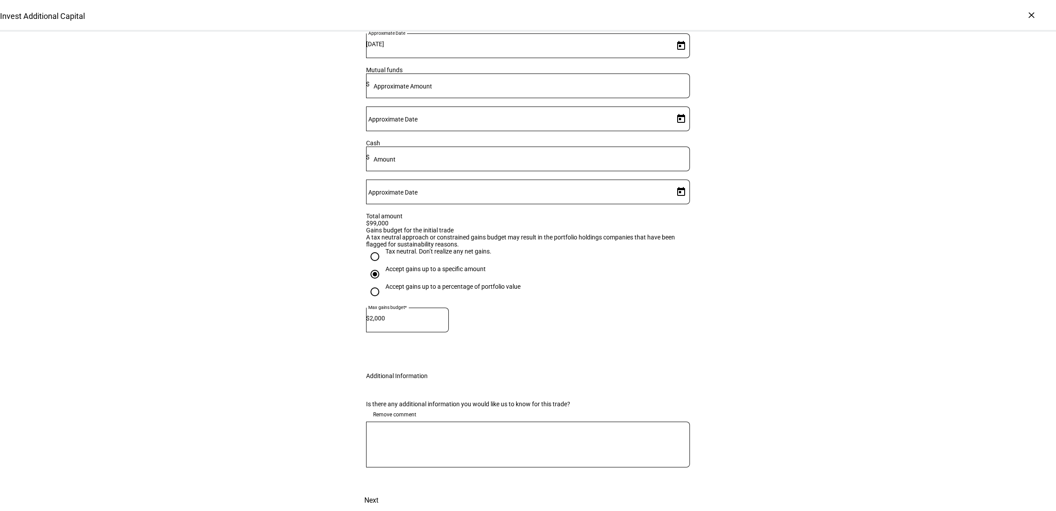
click at [403, 460] on textarea at bounding box center [528, 445] width 324 height 32
type textarea "Okay with gains to liquidate IVV."
click at [900, 320] on div "Invest Additional Capital Complete and submit this form to invest additional ca…" at bounding box center [528, 115] width 1056 height 792
click at [378, 490] on span "Next" at bounding box center [371, 500] width 14 height 21
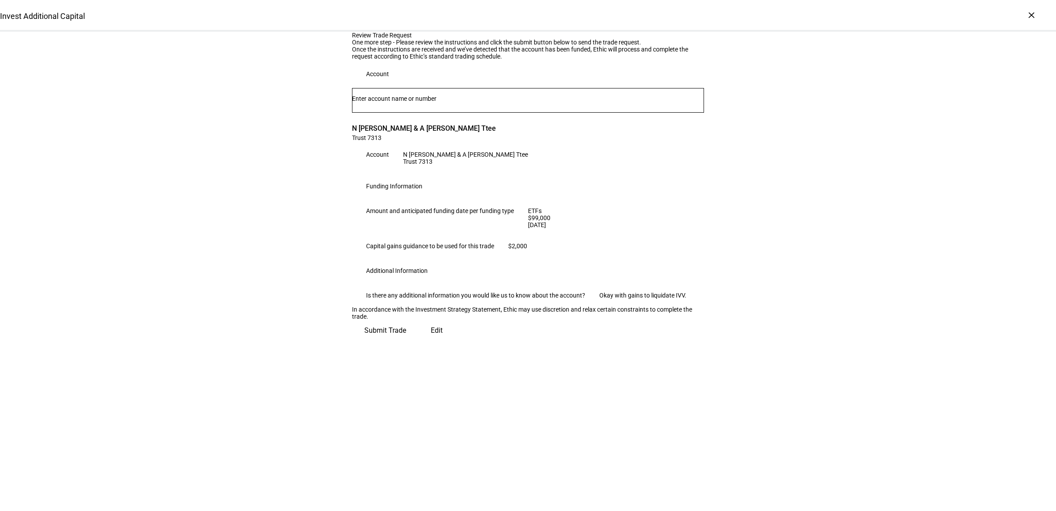
scroll to position [0, 0]
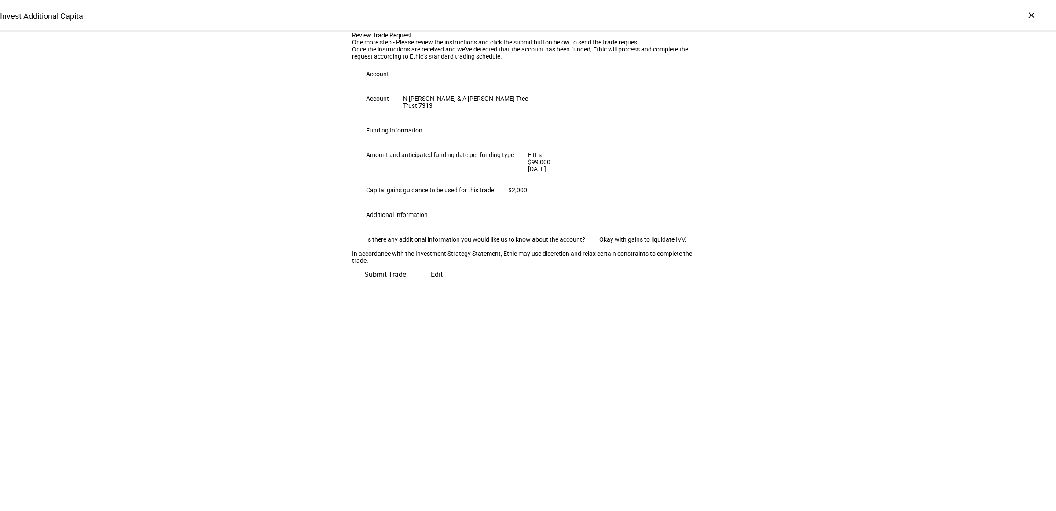
click at [406, 285] on span "Submit Trade" at bounding box center [385, 274] width 42 height 21
